Goal: Task Accomplishment & Management: Manage account settings

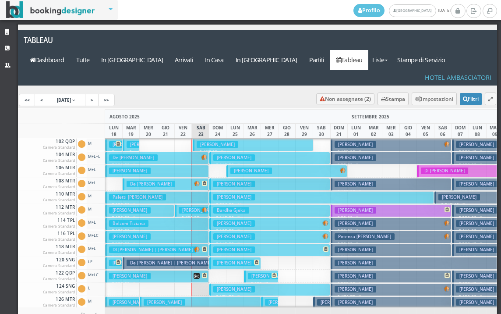
click at [188, 207] on h3 "Abbattiello Lorenza" at bounding box center [200, 210] width 42 height 7
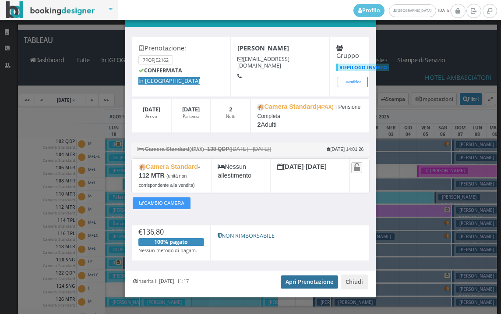
scroll to position [36, 0]
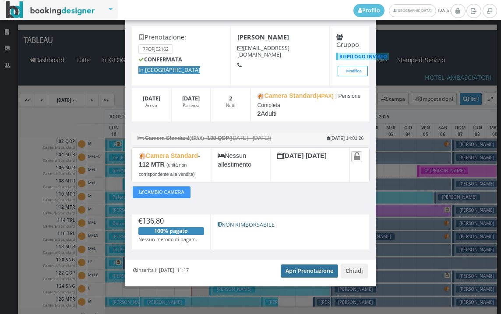
click at [302, 274] on link "Apri Prenotazione" at bounding box center [309, 270] width 57 height 13
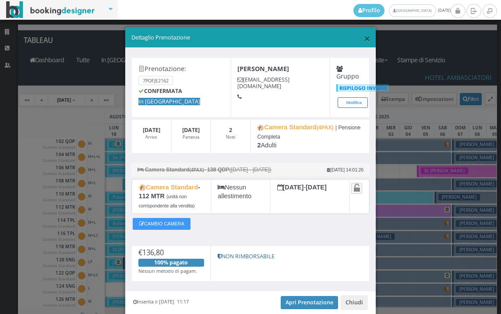
click at [364, 36] on span "×" at bounding box center [367, 38] width 6 height 15
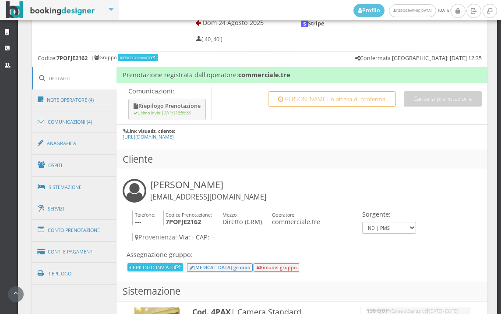
scroll to position [438, 0]
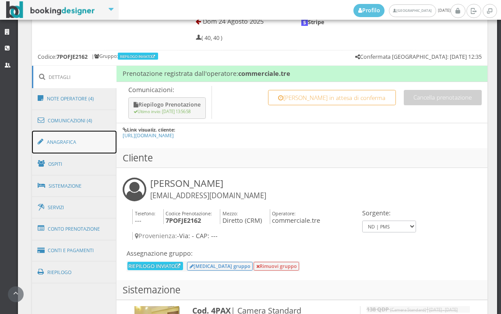
click at [70, 142] on link "Anagrafica" at bounding box center [74, 142] width 85 height 23
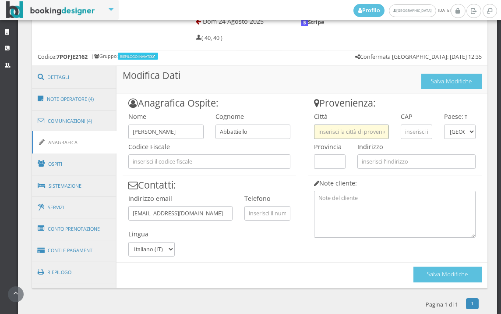
click at [349, 131] on input "text" at bounding box center [351, 131] width 75 height 14
type input "S"
type input "G"
type input "JOLANDA DI SAVOIA"
click at [407, 130] on input "text" at bounding box center [417, 131] width 32 height 14
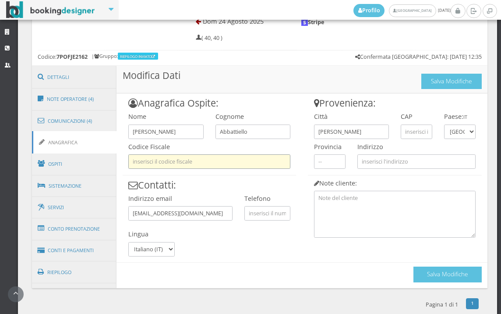
click at [218, 163] on input "text" at bounding box center [209, 161] width 162 height 14
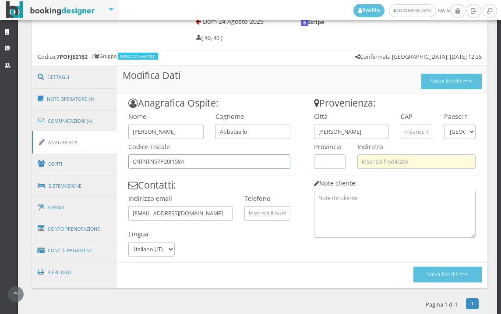
type input "CNTNTN57P20I158A"
click at [372, 160] on input "text" at bounding box center [417, 161] width 118 height 14
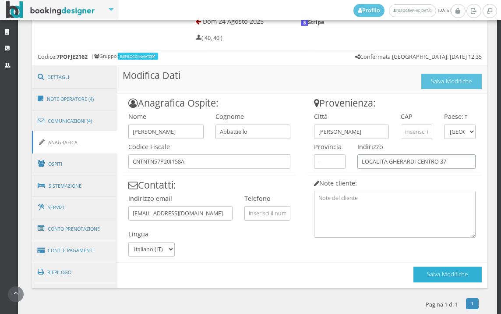
type input "LOCALITA GHERARDI CENTRO 37"
click at [414, 276] on button "Salva Modifiche" at bounding box center [448, 273] width 68 height 15
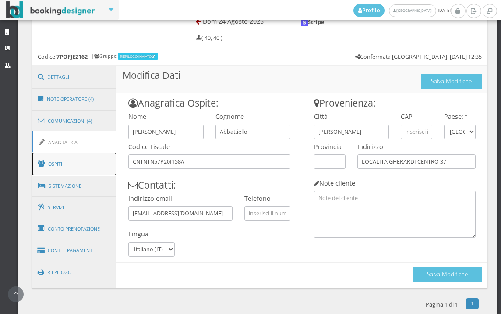
click at [82, 163] on link "Ospiti" at bounding box center [74, 164] width 85 height 23
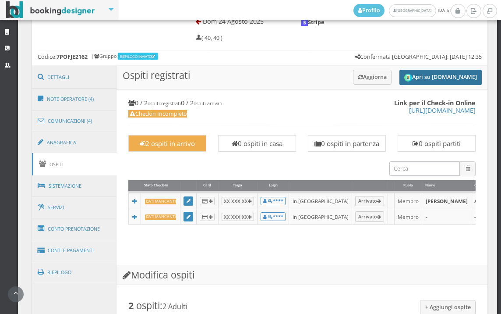
click at [425, 71] on button "Apri su [DOMAIN_NAME]" at bounding box center [441, 77] width 82 height 15
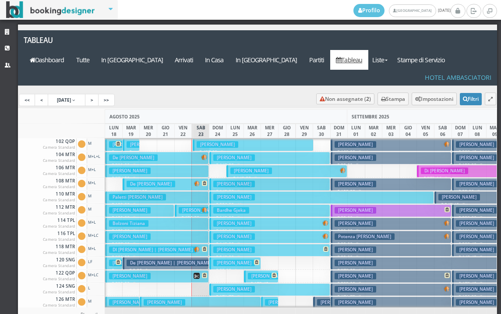
click at [199, 141] on h3 "Farcas Alin Romeo" at bounding box center [218, 144] width 42 height 7
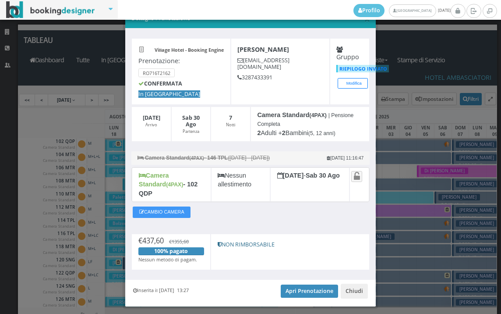
scroll to position [34, 0]
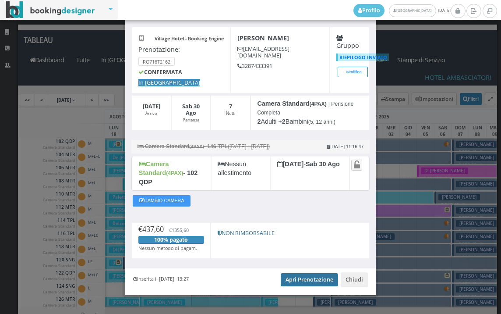
click at [311, 273] on link "Apri Prenotazione" at bounding box center [309, 279] width 57 height 13
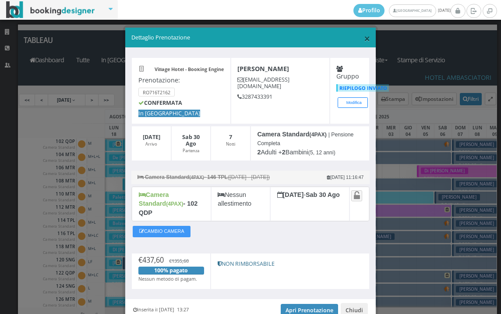
drag, startPoint x: 362, startPoint y: 40, endPoint x: 259, endPoint y: 70, distance: 107.5
click at [364, 39] on span "×" at bounding box center [367, 38] width 6 height 15
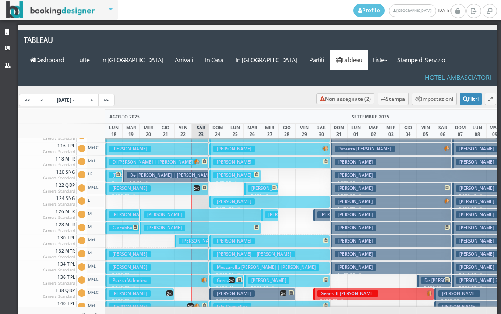
scroll to position [175, 0]
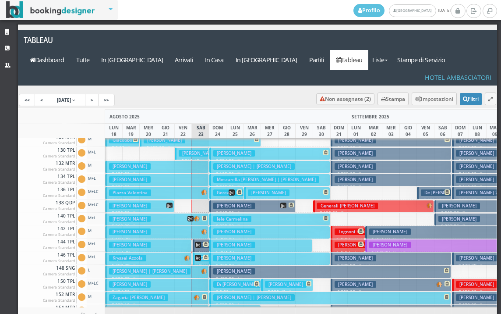
click at [201, 242] on icon at bounding box center [198, 245] width 6 height 6
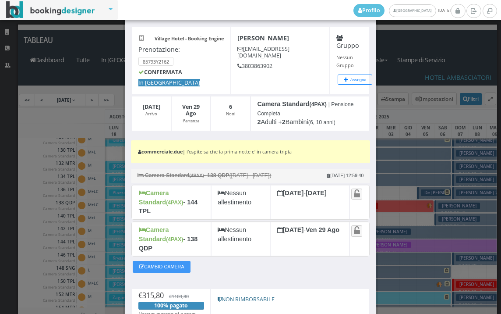
scroll to position [97, 0]
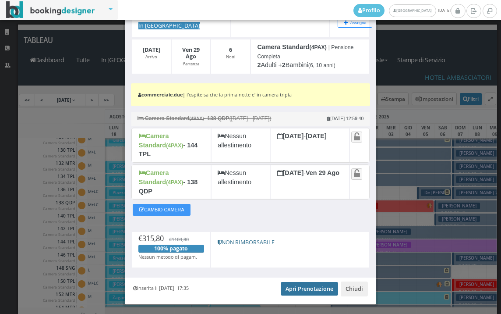
click at [315, 282] on link "Apri Prenotazione" at bounding box center [309, 288] width 57 height 13
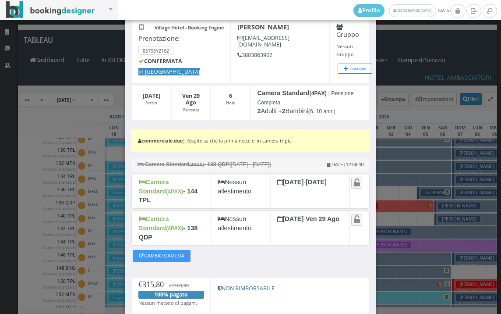
scroll to position [0, 0]
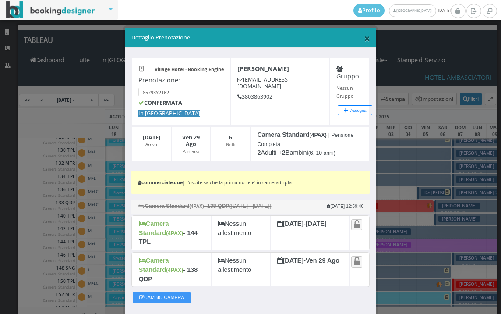
click at [364, 39] on span "×" at bounding box center [367, 38] width 6 height 15
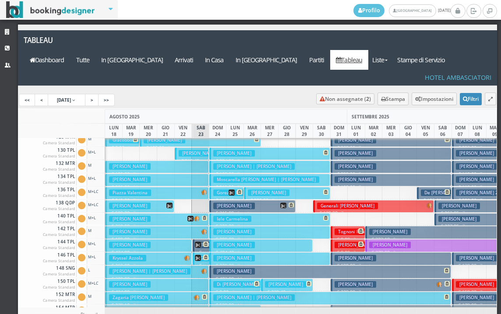
click at [197, 255] on icon at bounding box center [198, 258] width 6 height 6
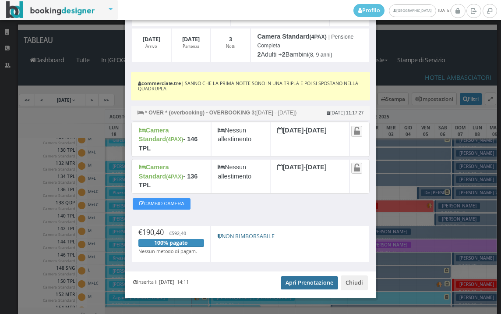
scroll to position [111, 0]
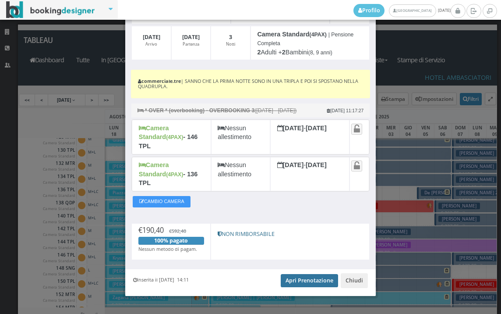
click at [315, 274] on link "Apri Prenotazione" at bounding box center [309, 280] width 57 height 13
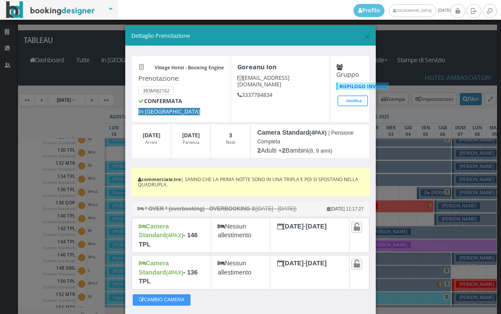
scroll to position [0, 0]
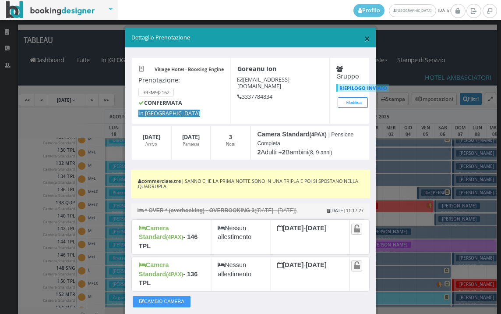
click at [364, 36] on span "×" at bounding box center [367, 38] width 6 height 15
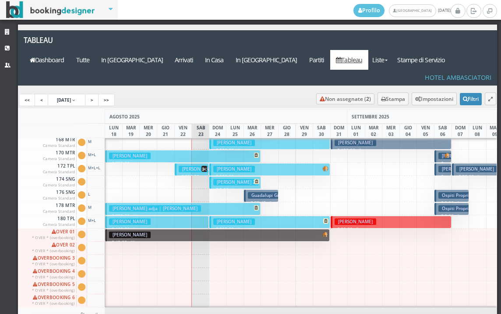
scroll to position [265, 0]
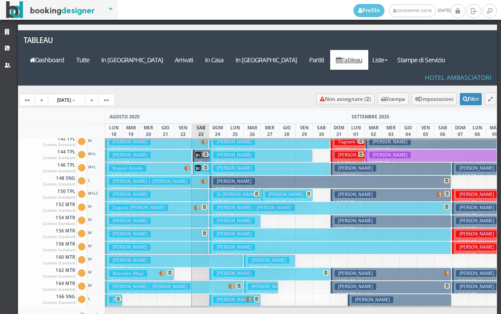
click at [199, 165] on icon at bounding box center [198, 168] width 6 height 6
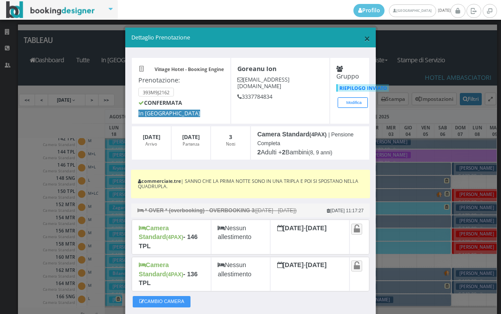
click at [364, 39] on span "×" at bounding box center [367, 38] width 6 height 15
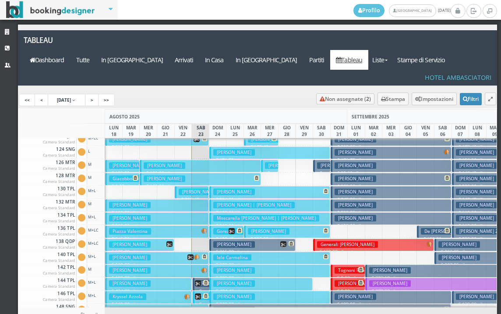
scroll to position [134, 0]
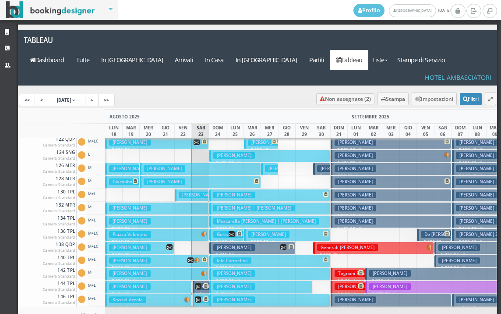
click at [201, 283] on icon at bounding box center [198, 286] width 6 height 6
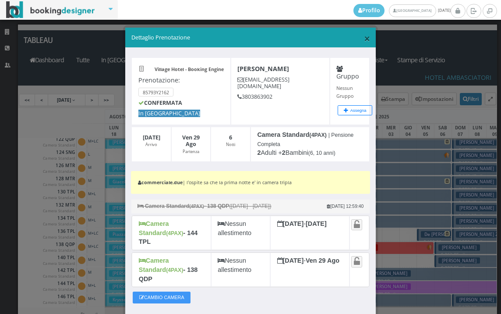
click at [364, 38] on span "×" at bounding box center [367, 38] width 6 height 15
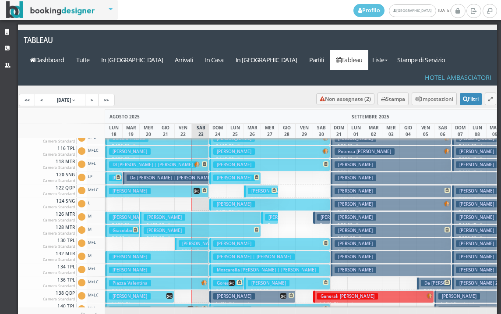
scroll to position [131, 0]
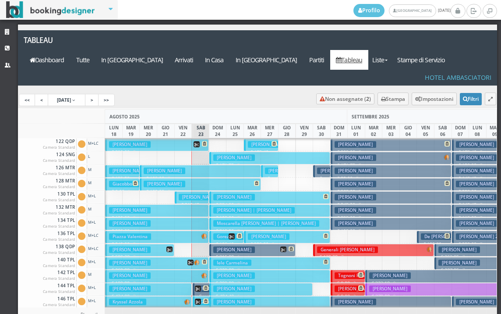
click at [186, 217] on button "Merenda Antonio € 588.00 14 notti 2 Adulti" at bounding box center [157, 223] width 104 height 13
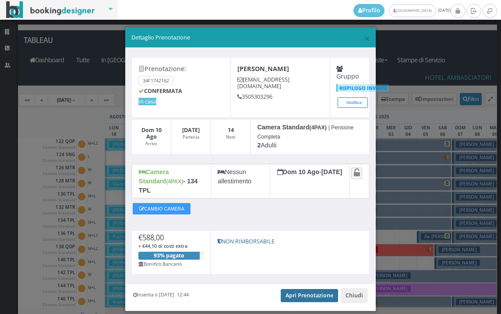
click at [309, 289] on link "Apri Prenotazione" at bounding box center [309, 295] width 57 height 13
click at [364, 38] on span "×" at bounding box center [367, 38] width 6 height 15
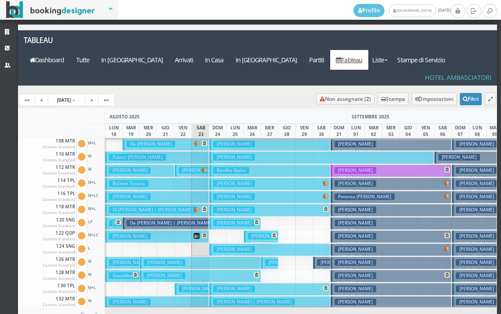
scroll to position [0, 0]
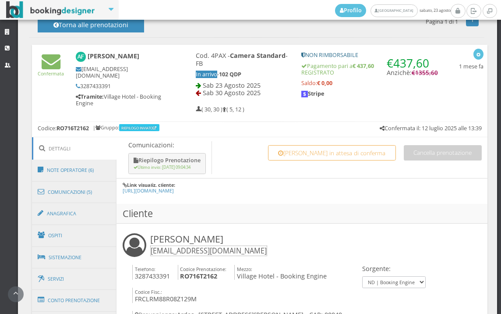
scroll to position [554, 0]
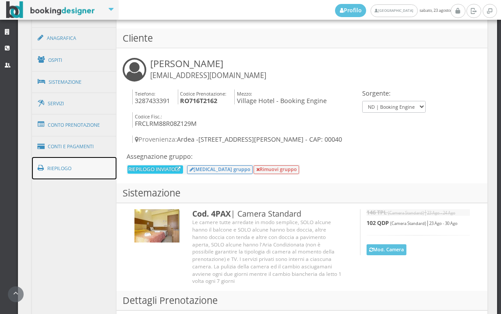
click at [71, 174] on link "Riepilogo" at bounding box center [74, 168] width 85 height 23
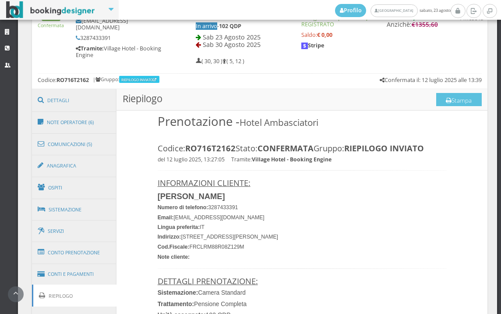
scroll to position [408, 0]
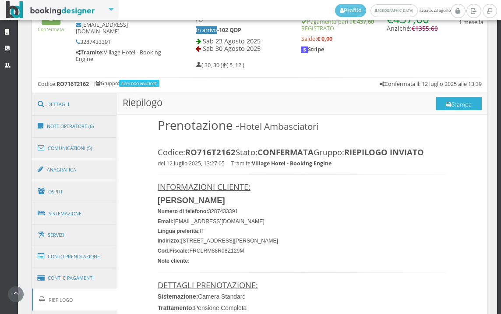
click at [457, 103] on button "Stampa" at bounding box center [460, 103] width 46 height 13
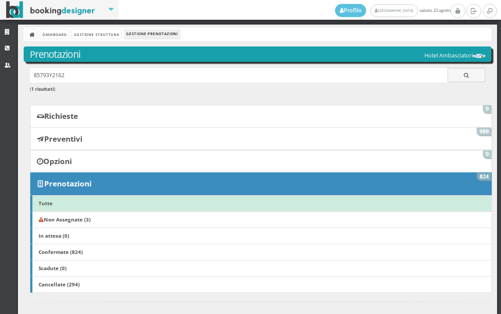
scroll to position [243, 0]
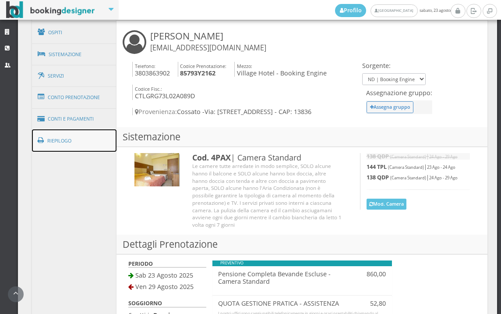
click at [66, 146] on link "Riepilogo" at bounding box center [74, 140] width 85 height 23
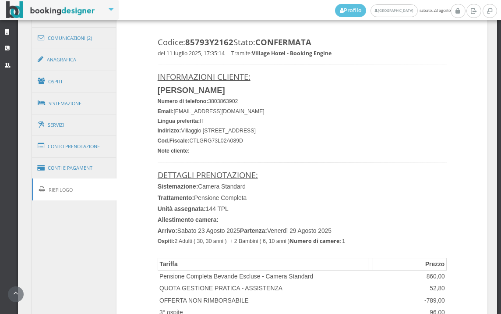
scroll to position [439, 0]
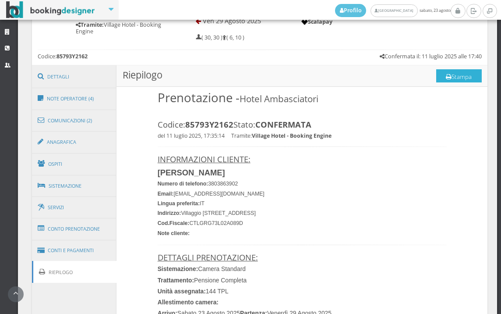
click at [458, 73] on button "Stampa" at bounding box center [460, 75] width 46 height 13
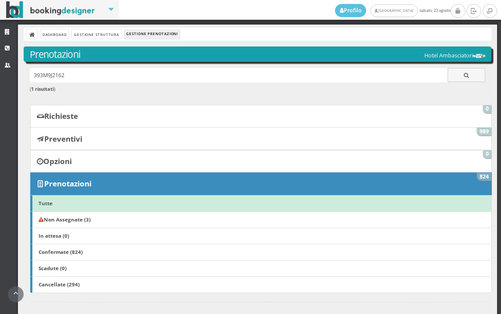
scroll to position [438, 0]
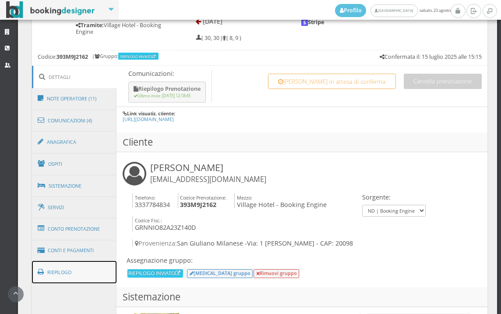
click at [82, 274] on link "Riepilogo" at bounding box center [74, 272] width 85 height 23
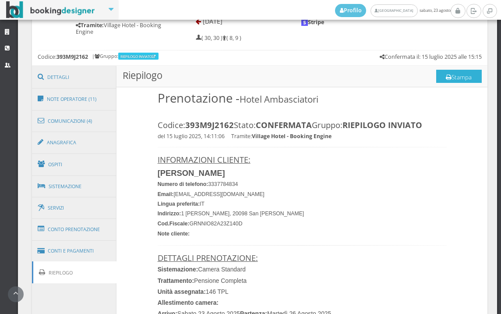
click at [446, 80] on icon at bounding box center [449, 78] width 6 height 6
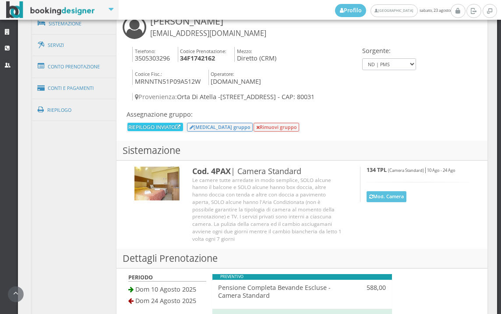
scroll to position [682, 0]
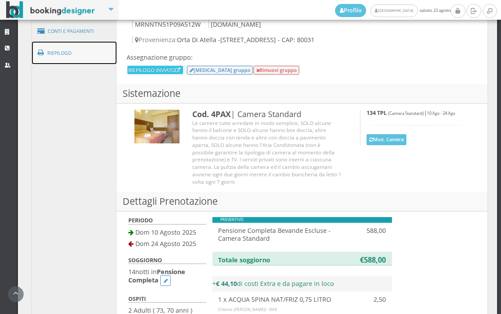
click at [77, 55] on link "Riepilogo" at bounding box center [74, 53] width 85 height 23
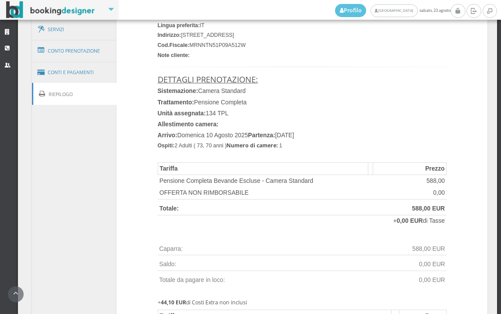
scroll to position [585, 0]
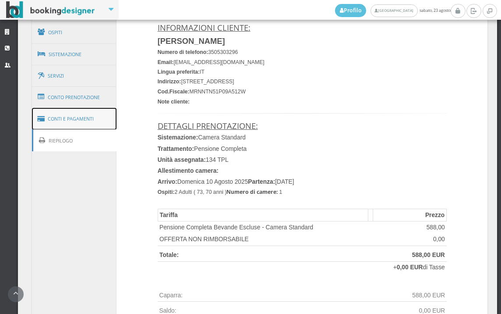
click at [89, 117] on link "Conti e Pagamenti" at bounding box center [74, 119] width 85 height 22
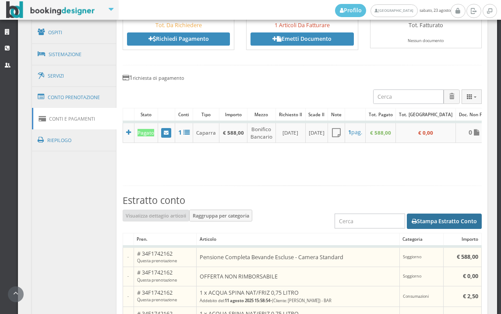
click at [438, 224] on button "Stampa Estratto Conto" at bounding box center [444, 220] width 75 height 15
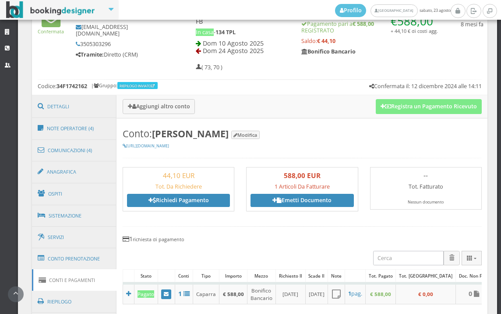
scroll to position [390, 0]
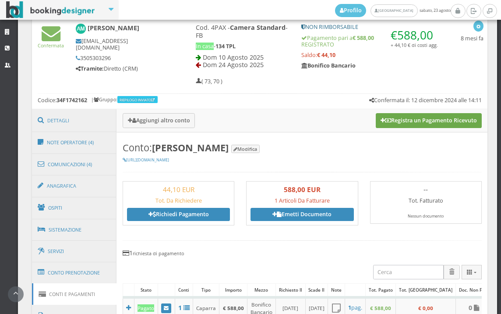
click at [431, 125] on button "Registra un Pagamento Ricevuto" at bounding box center [429, 120] width 106 height 15
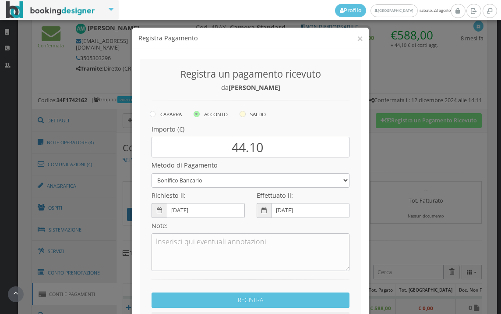
click at [240, 113] on icon at bounding box center [243, 114] width 6 height 6
radio input "true"
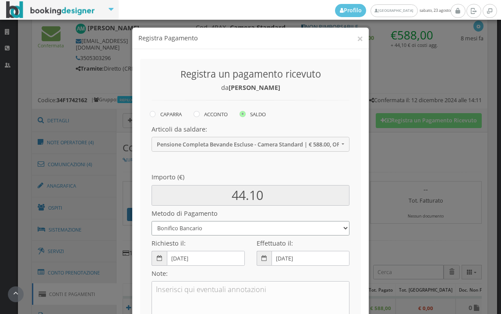
click at [226, 231] on select "Bonifico Bancario BONIFICO SUM UP Contanti Assegno Bancario Assegno Circolare V…" at bounding box center [251, 228] width 198 height 14
select select
click at [152, 221] on select "Bonifico Bancario BONIFICO SUM UP Contanti Assegno Bancario Assegno Circolare V…" at bounding box center [251, 228] width 198 height 14
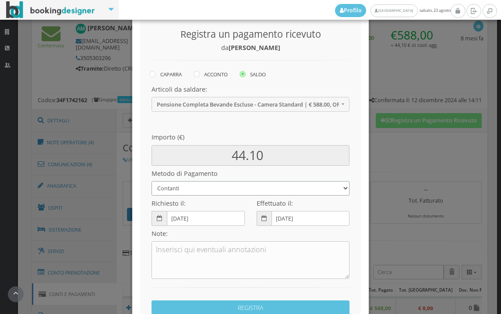
scroll to position [120, 0]
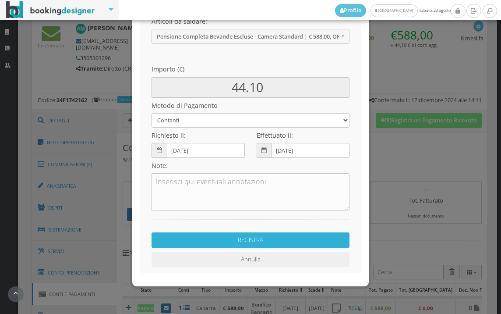
click at [231, 244] on button "REGISTRA" at bounding box center [251, 239] width 198 height 15
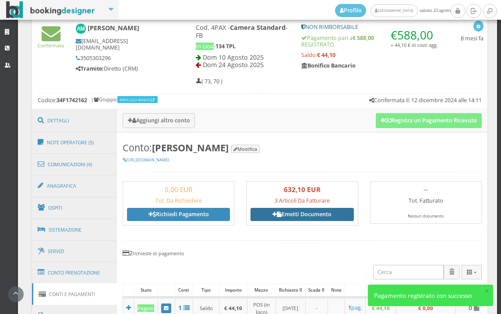
click at [297, 211] on link "Emetti Documento" at bounding box center [302, 214] width 103 height 13
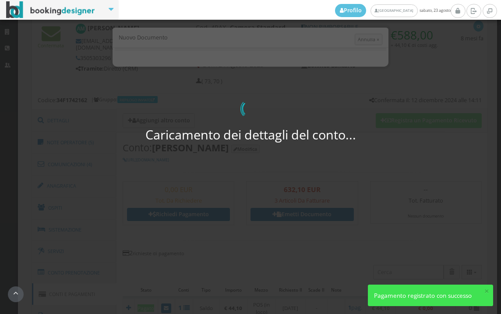
select select "Frattamaggiore"
select select "PF"
select select "ORTA DI ATELLA"
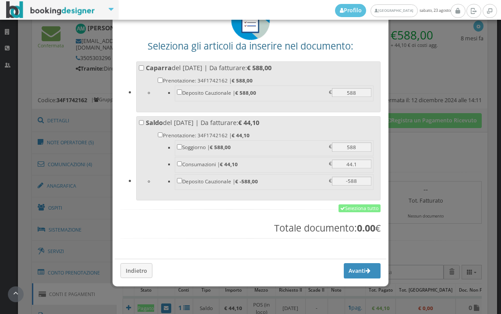
scroll to position [68, 0]
click at [347, 207] on link "Seleziona tutto" at bounding box center [360, 208] width 42 height 8
checkbox input "true"
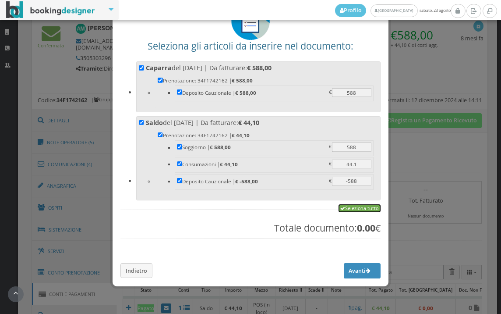
checkbox input "true"
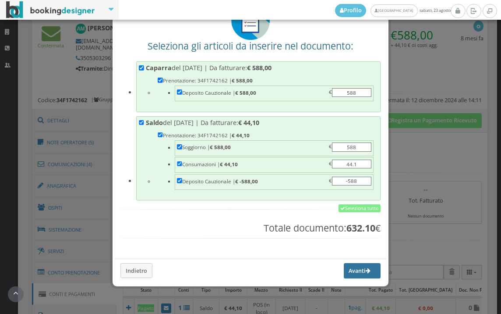
click at [344, 276] on button "Avanti" at bounding box center [362, 270] width 37 height 15
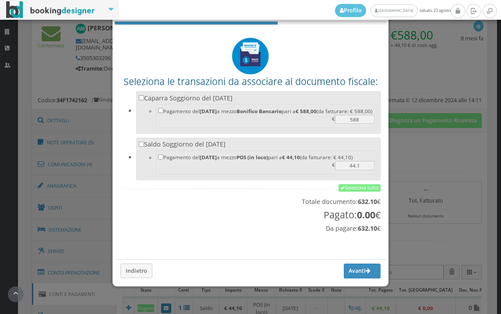
scroll to position [29, 0]
click at [359, 187] on link "Seleziona tutto" at bounding box center [360, 188] width 42 height 8
checkbox input "true"
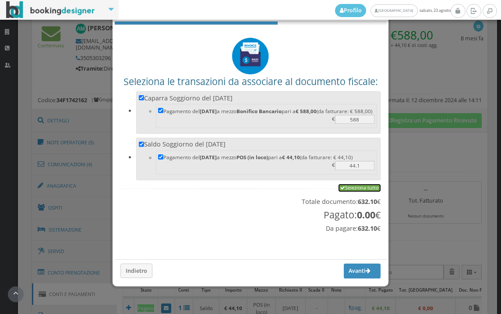
checkbox input "true"
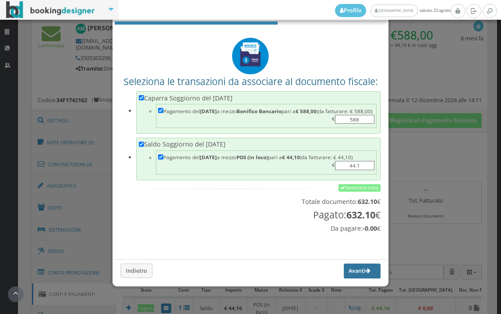
click at [345, 269] on button "Avanti" at bounding box center [362, 270] width 37 height 15
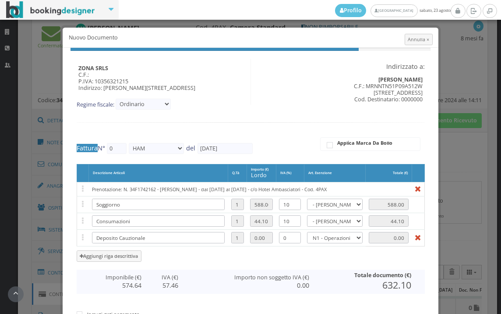
type input "507"
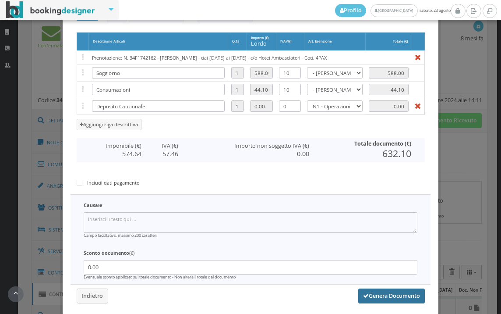
click at [380, 297] on button "Genera Documento" at bounding box center [392, 295] width 67 height 15
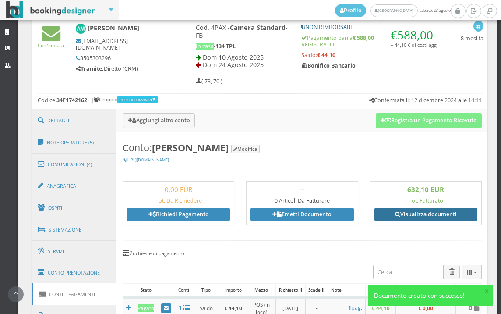
click at [424, 216] on link "Visualizza documenti" at bounding box center [426, 214] width 103 height 13
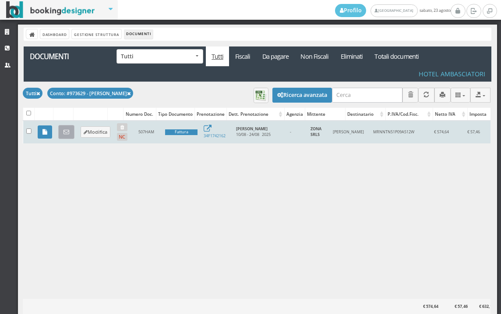
click at [64, 135] on icon at bounding box center [67, 132] width 6 height 6
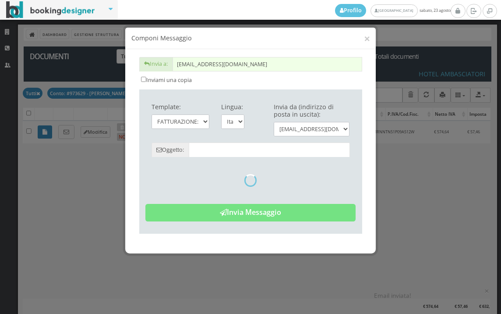
type input "Copia di cortesia: Fattura da ZONA SRLS - n. 507HAM del [DATE]"
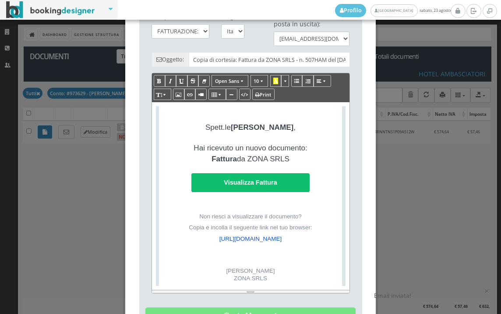
scroll to position [195, 0]
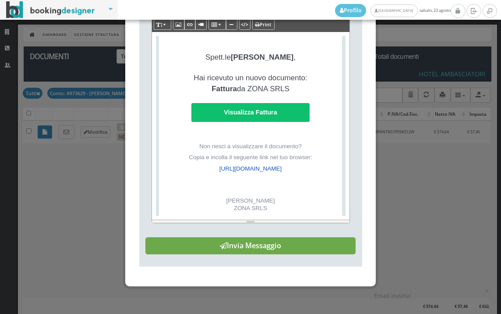
click at [280, 255] on button "Invia Messaggio" at bounding box center [251, 246] width 210 height 18
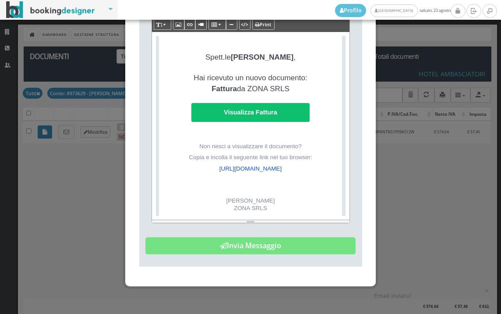
scroll to position [0, 0]
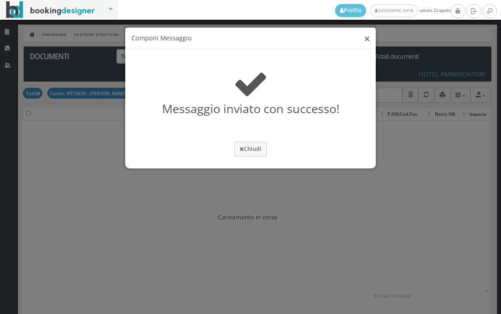
click at [365, 39] on button "×" at bounding box center [367, 38] width 6 height 11
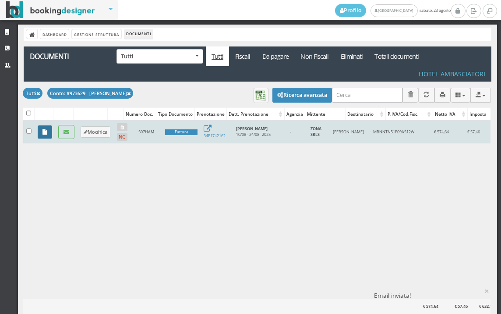
click at [46, 133] on icon at bounding box center [45, 132] width 5 height 6
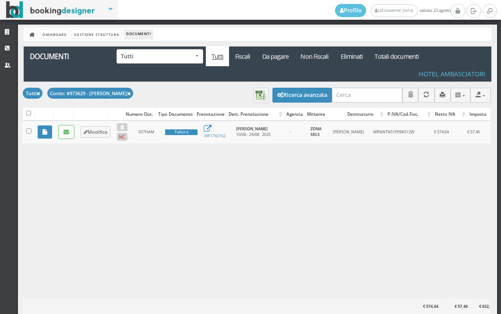
click at [167, 210] on div "Caricamento in corso Numero Doc. Tipo Documento Prenotazione Dett. Prenotazione…" at bounding box center [257, 210] width 468 height 178
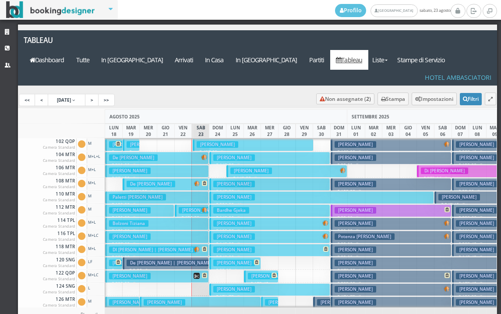
scroll to position [88, 0]
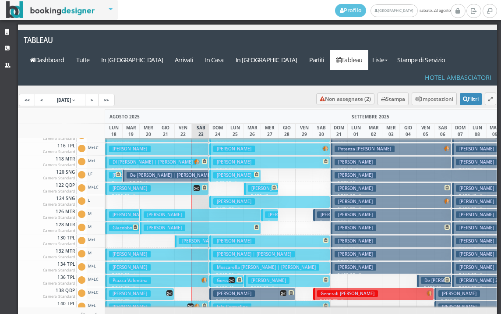
click at [177, 182] on button "Ippolito Katiuscia Rita € 539.00 7 notti 2 Adulti + 2 Bambini (12, 5 anni)" at bounding box center [157, 188] width 104 height 13
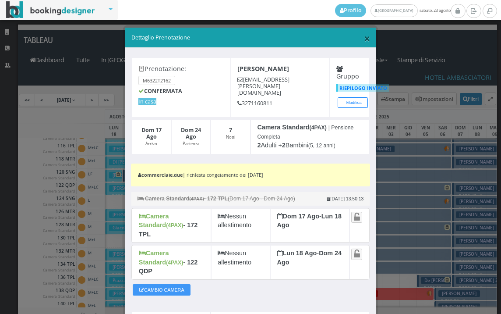
click at [364, 37] on span "×" at bounding box center [367, 38] width 6 height 15
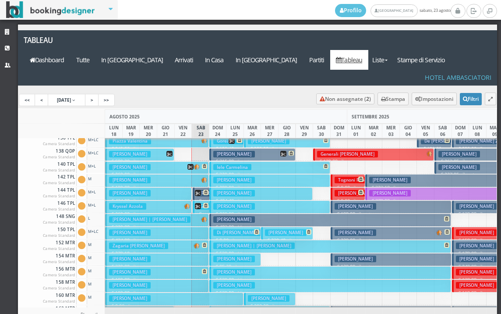
scroll to position [307, 0]
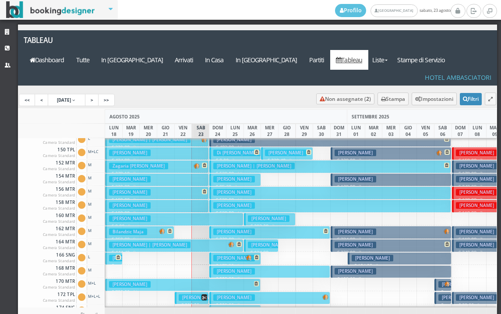
click at [219, 239] on button "SABATINO JOHN | Sabatino Giuseppe € 444.40 8 notti 1 Adulto + 1 Ragazzo (17 ann…" at bounding box center [174, 245] width 139 height 13
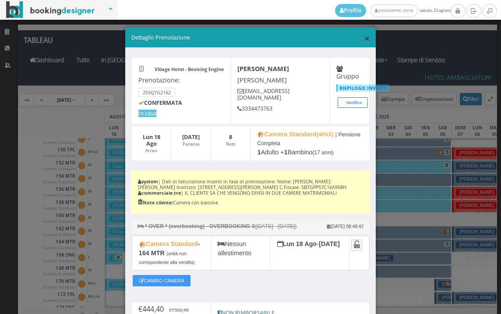
click at [364, 36] on span "×" at bounding box center [367, 38] width 6 height 15
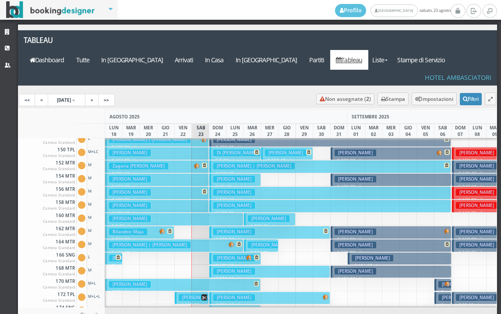
click at [224, 213] on button "Sabatino Giuseppe € 0.00 8 notti 2 Adulti" at bounding box center [174, 219] width 139 height 13
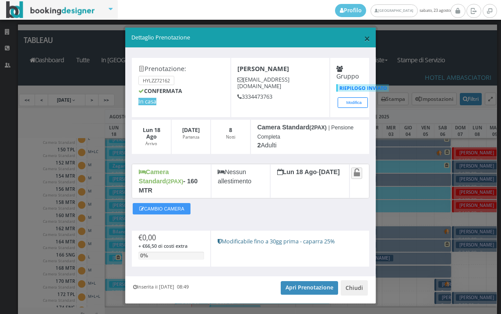
click at [364, 40] on span "×" at bounding box center [367, 38] width 6 height 15
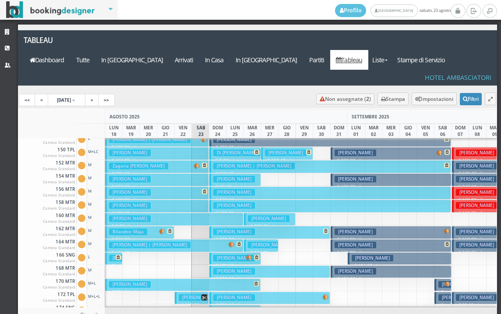
click at [266, 242] on h3 "[PERSON_NAME]" at bounding box center [269, 245] width 42 height 7
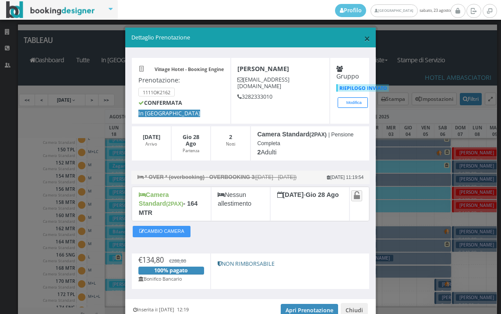
click at [364, 38] on span "×" at bounding box center [367, 38] width 6 height 15
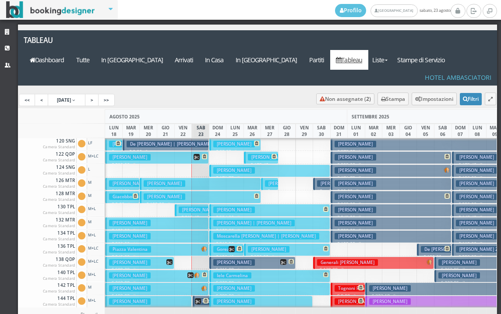
scroll to position [88, 0]
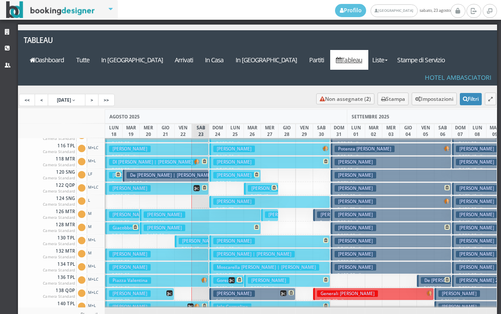
click at [256, 185] on h3 "[PERSON_NAME]" at bounding box center [269, 188] width 42 height 7
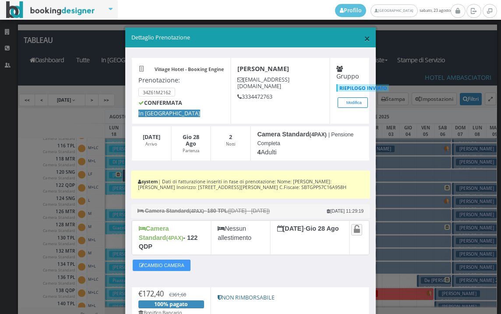
click at [364, 37] on span "×" at bounding box center [367, 38] width 6 height 15
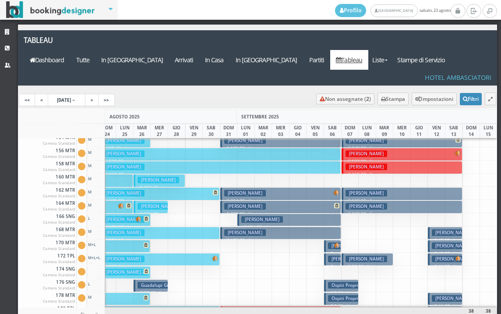
scroll to position [351, 110]
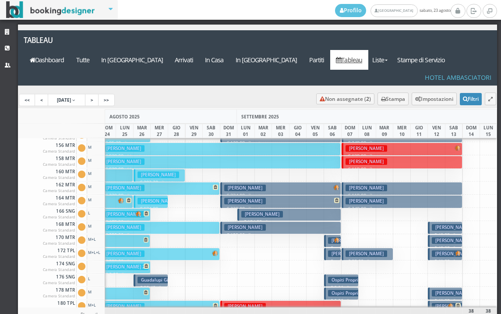
click at [347, 277] on h3 "Ospiti Proprieta'" at bounding box center [349, 280] width 42 height 7
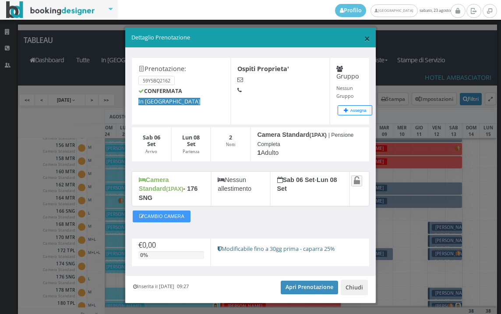
click at [364, 39] on span "×" at bounding box center [367, 38] width 6 height 15
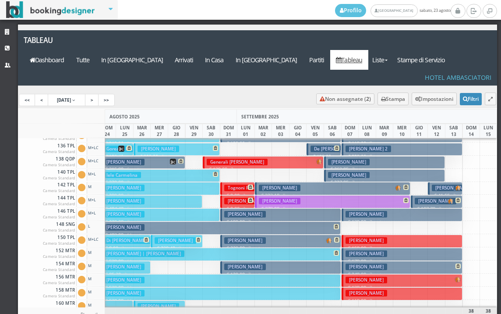
scroll to position [0, 110]
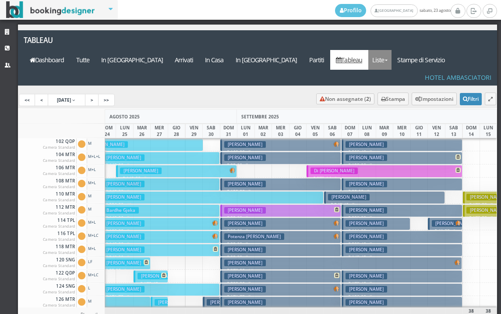
click at [392, 50] on link "Liste" at bounding box center [380, 60] width 23 height 20
click at [400, 100] on link "Foglio Pulizie" at bounding box center [400, 107] width 63 height 15
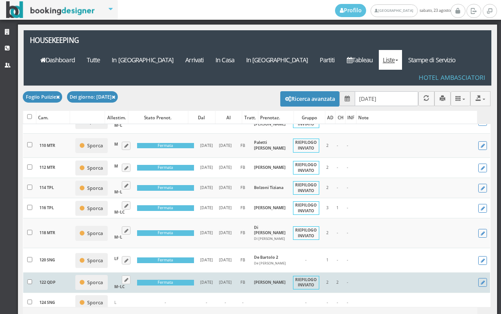
scroll to position [195, 0]
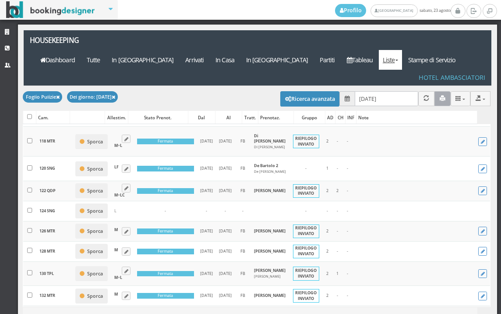
click at [440, 96] on icon "button" at bounding box center [443, 99] width 6 height 6
click at [394, 91] on input "[DATE]" at bounding box center [387, 98] width 64 height 14
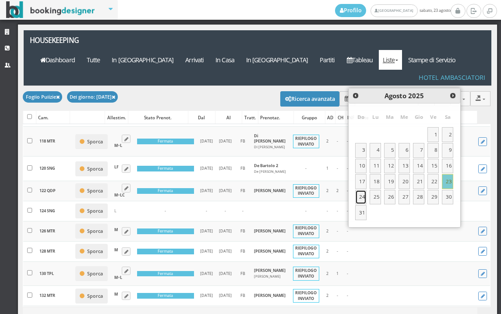
click at [362, 197] on link "24" at bounding box center [360, 197] width 11 height 15
type input "[DATE]"
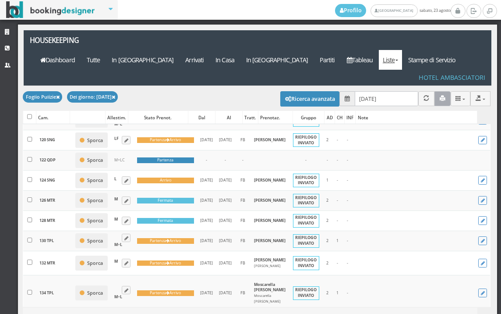
click at [440, 96] on icon "button" at bounding box center [443, 99] width 6 height 6
